Goal: Browse casually: Explore the website without a specific task or goal

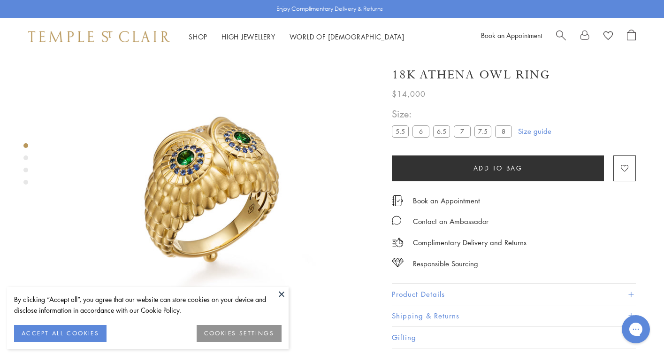
scroll to position [55, 0]
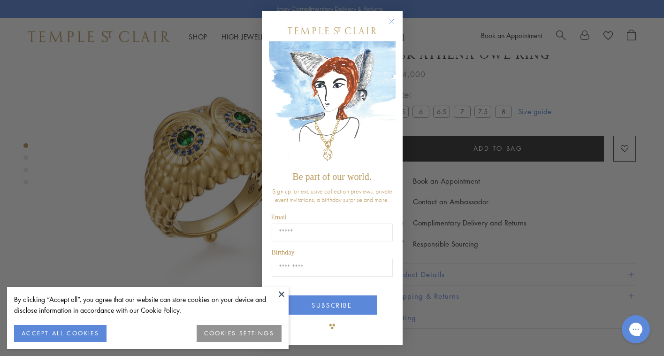
click at [390, 21] on circle "Close dialog" at bounding box center [391, 21] width 11 height 11
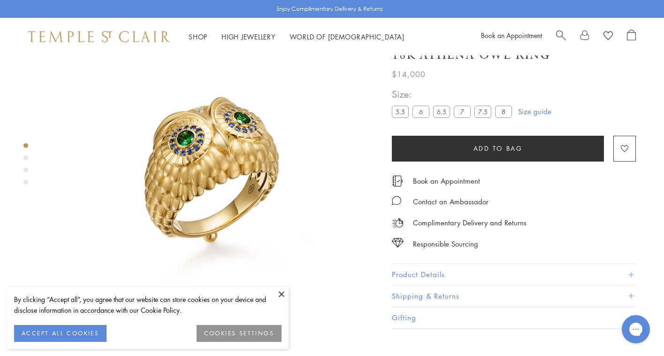
click at [282, 292] on button at bounding box center [281, 294] width 14 height 14
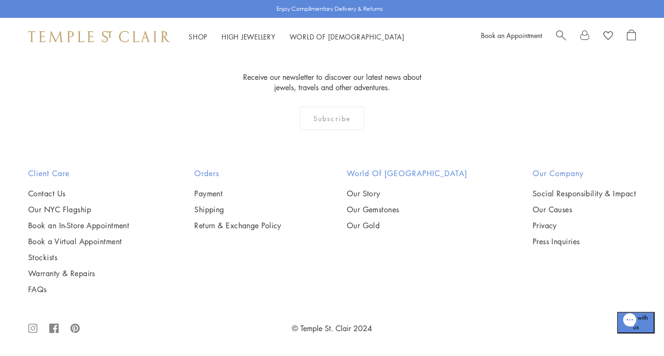
scroll to position [1307, 0]
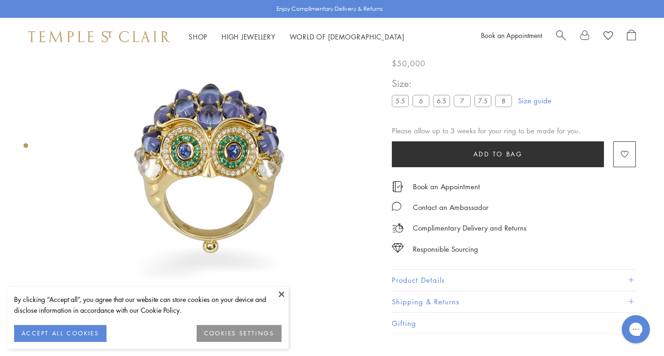
scroll to position [55, 0]
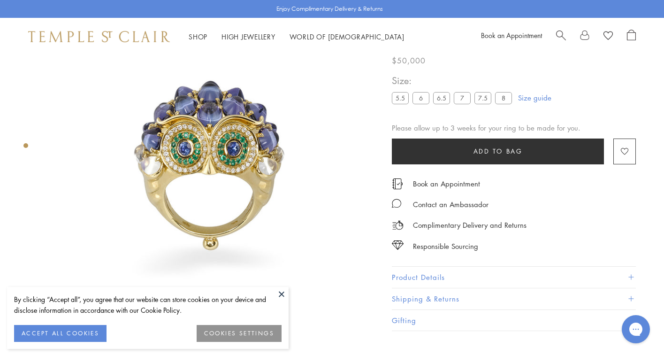
click at [282, 292] on button at bounding box center [281, 294] width 14 height 14
